Goal: Information Seeking & Learning: Learn about a topic

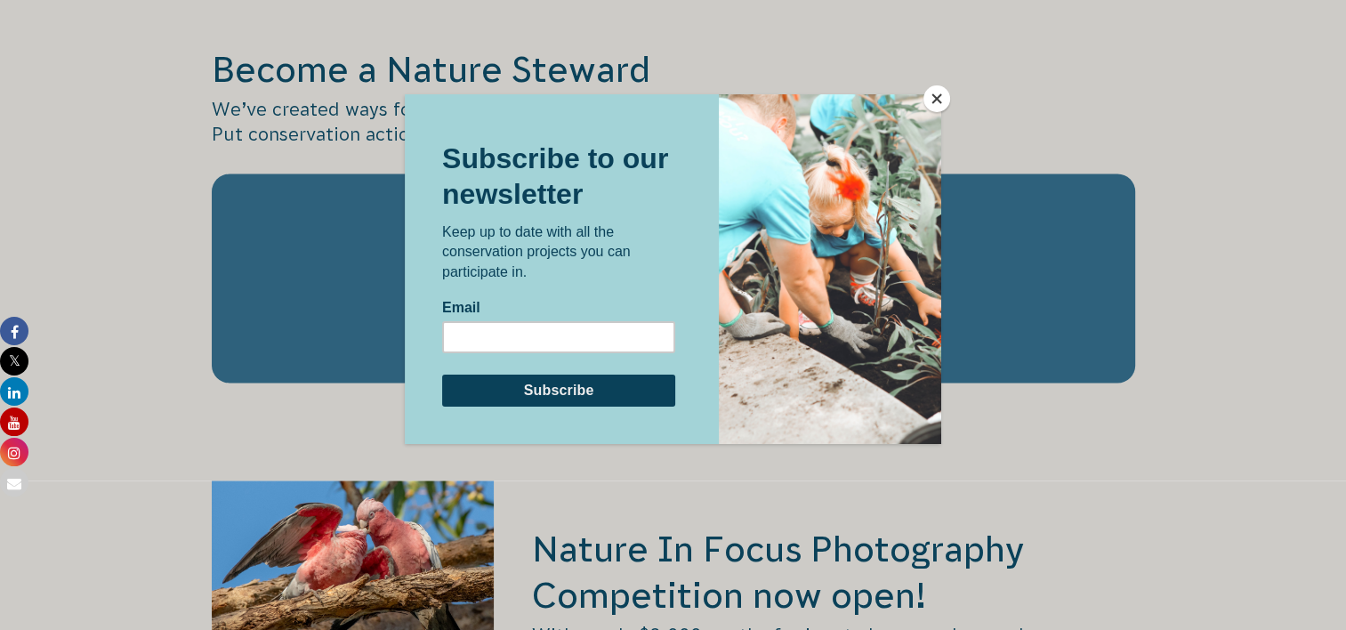
scroll to position [3025, 0]
click at [936, 103] on button "Close" at bounding box center [937, 98] width 27 height 27
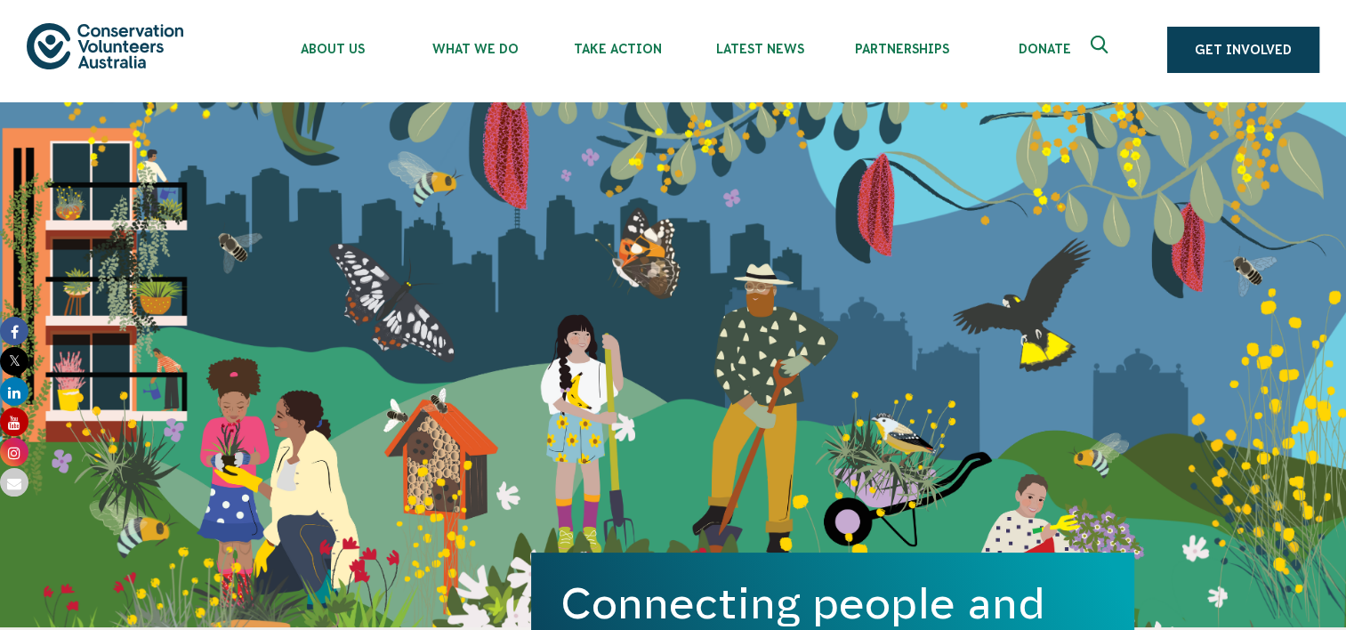
scroll to position [0, 0]
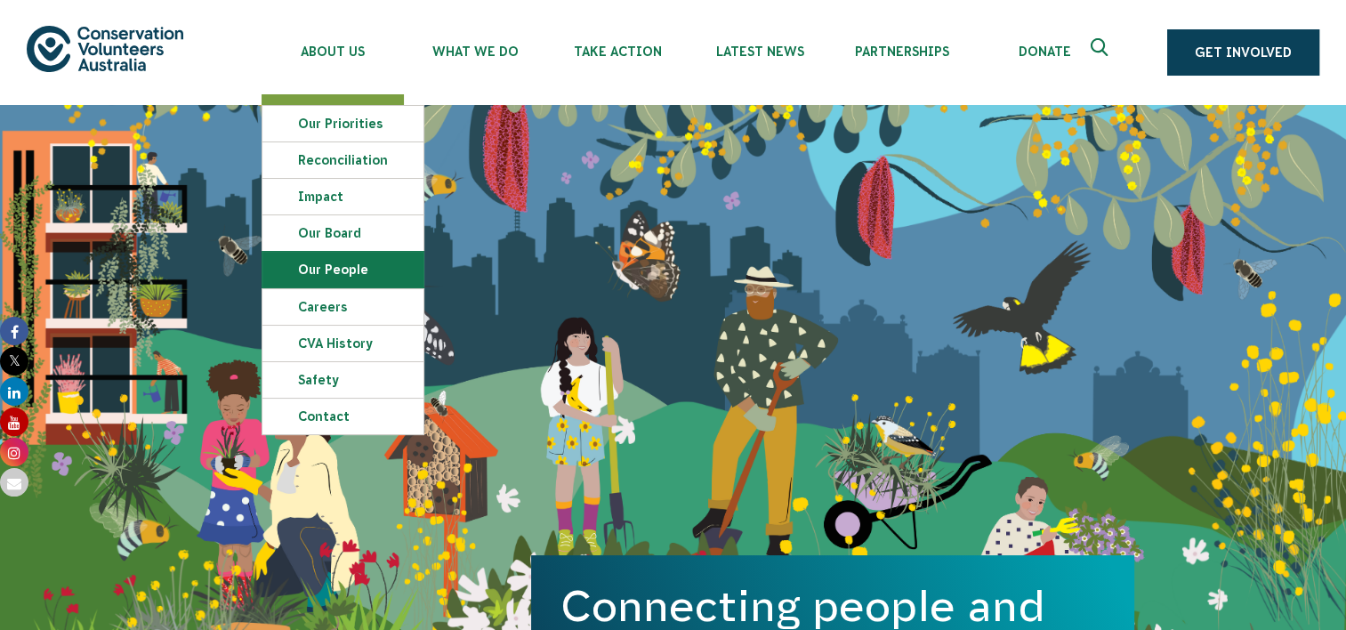
click at [335, 271] on link "Our People" at bounding box center [342, 270] width 161 height 36
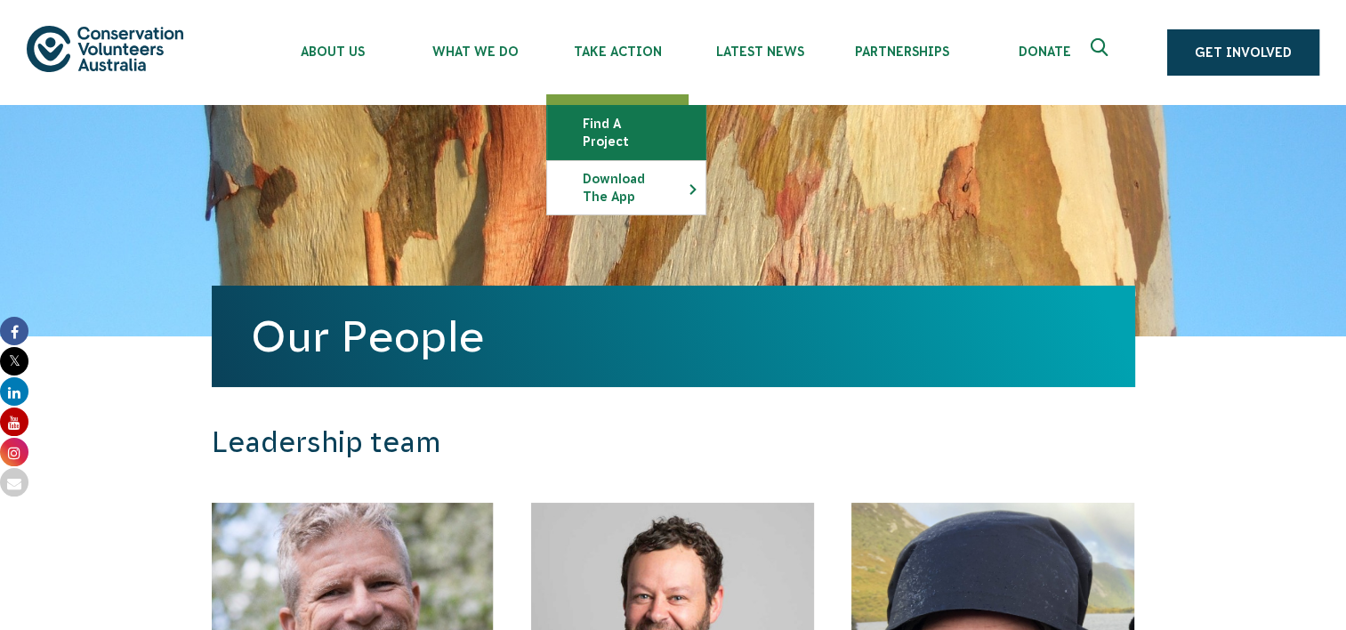
click at [618, 121] on link "Find a project" at bounding box center [626, 132] width 158 height 53
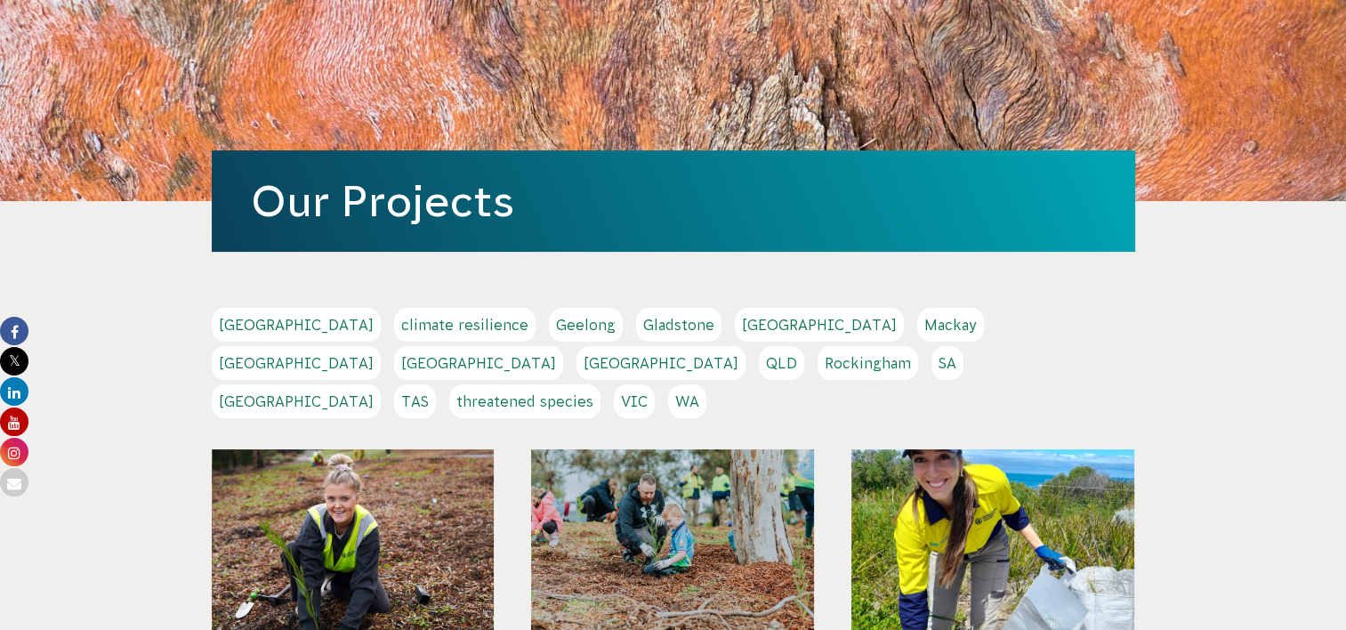
scroll to position [178, 0]
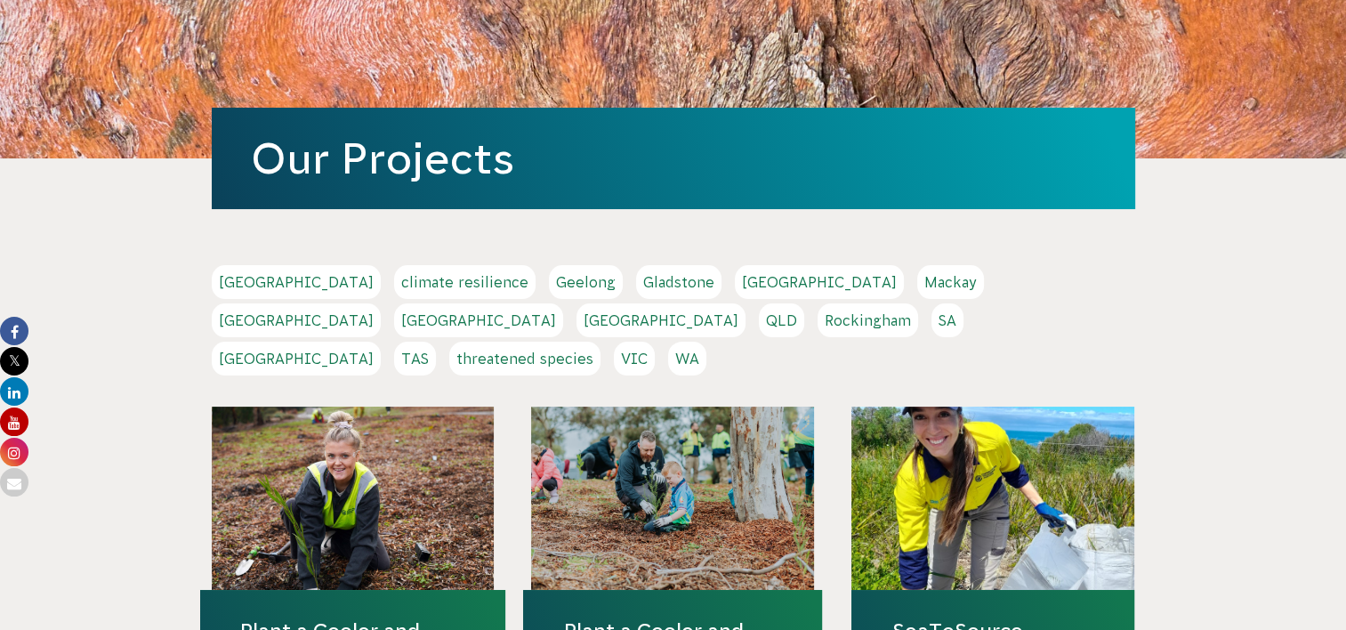
click at [636, 275] on link "Gladstone" at bounding box center [678, 282] width 85 height 34
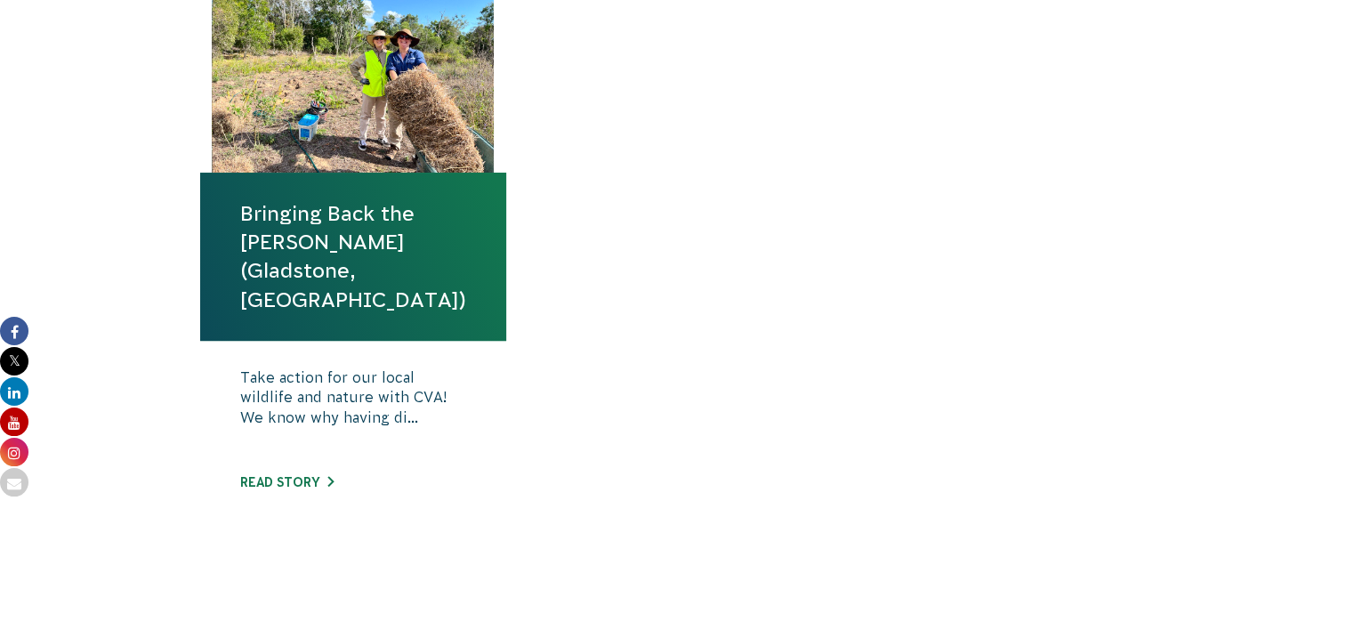
scroll to position [712, 0]
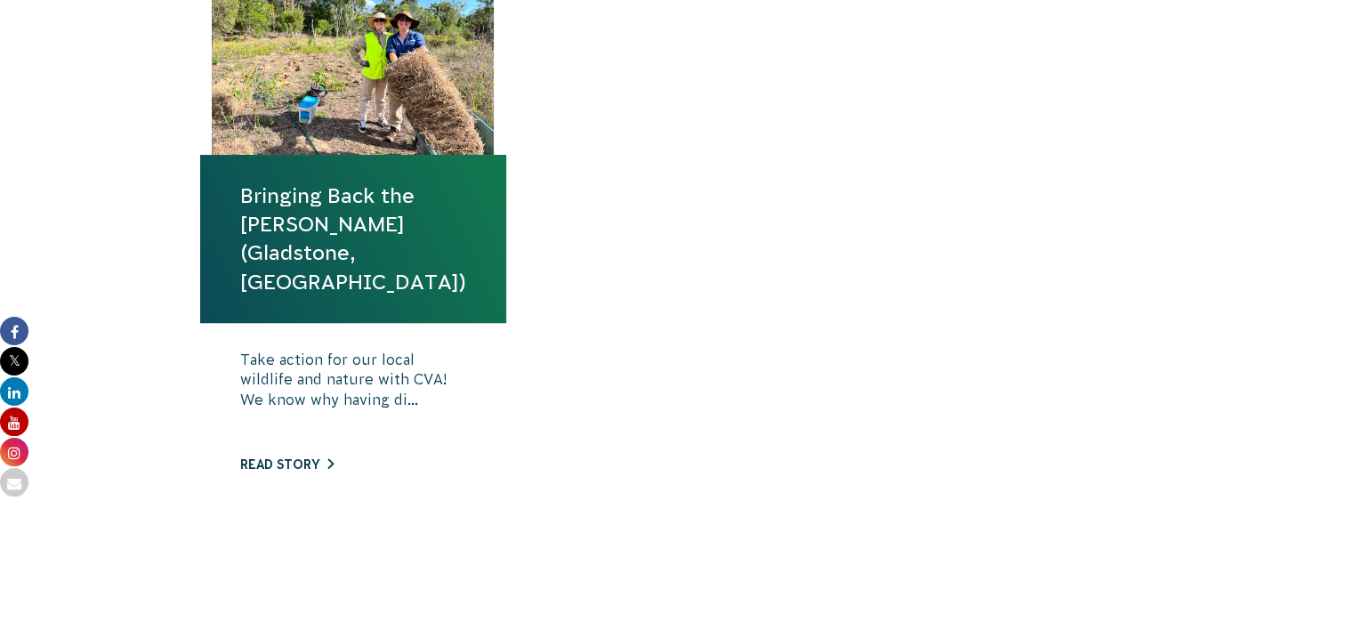
click at [306, 457] on link "Read story" at bounding box center [286, 464] width 93 height 14
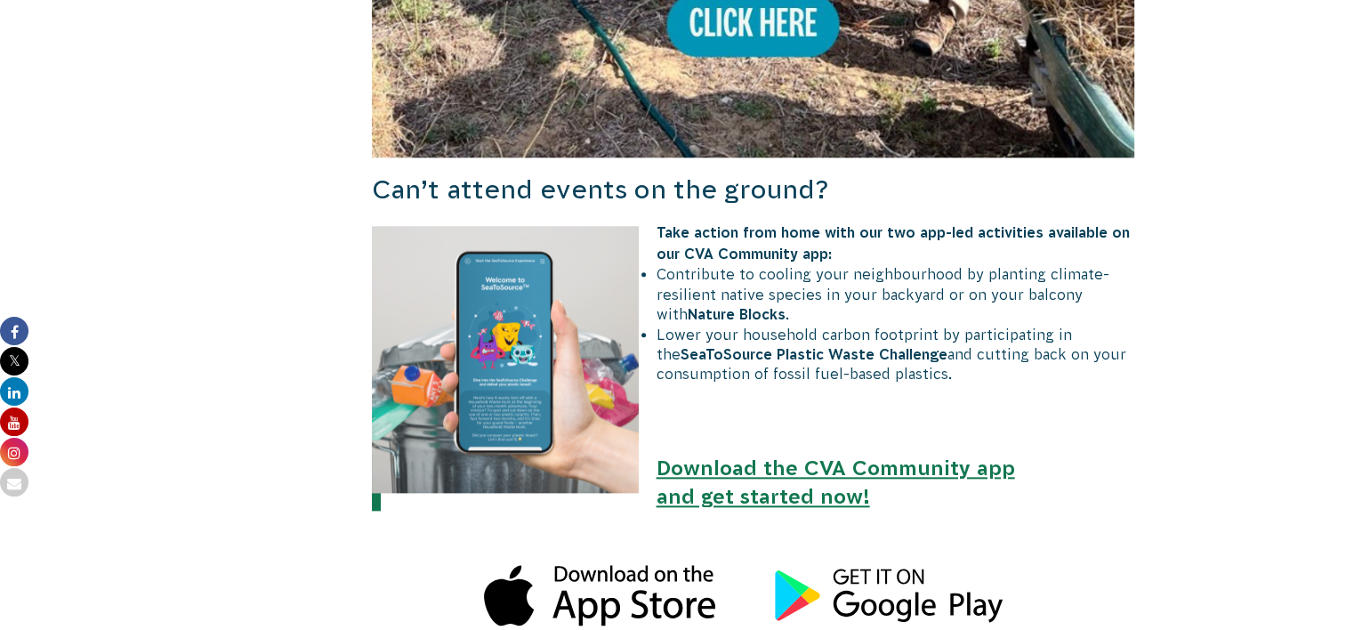
scroll to position [1958, 0]
